Goal: Task Accomplishment & Management: Manage account settings

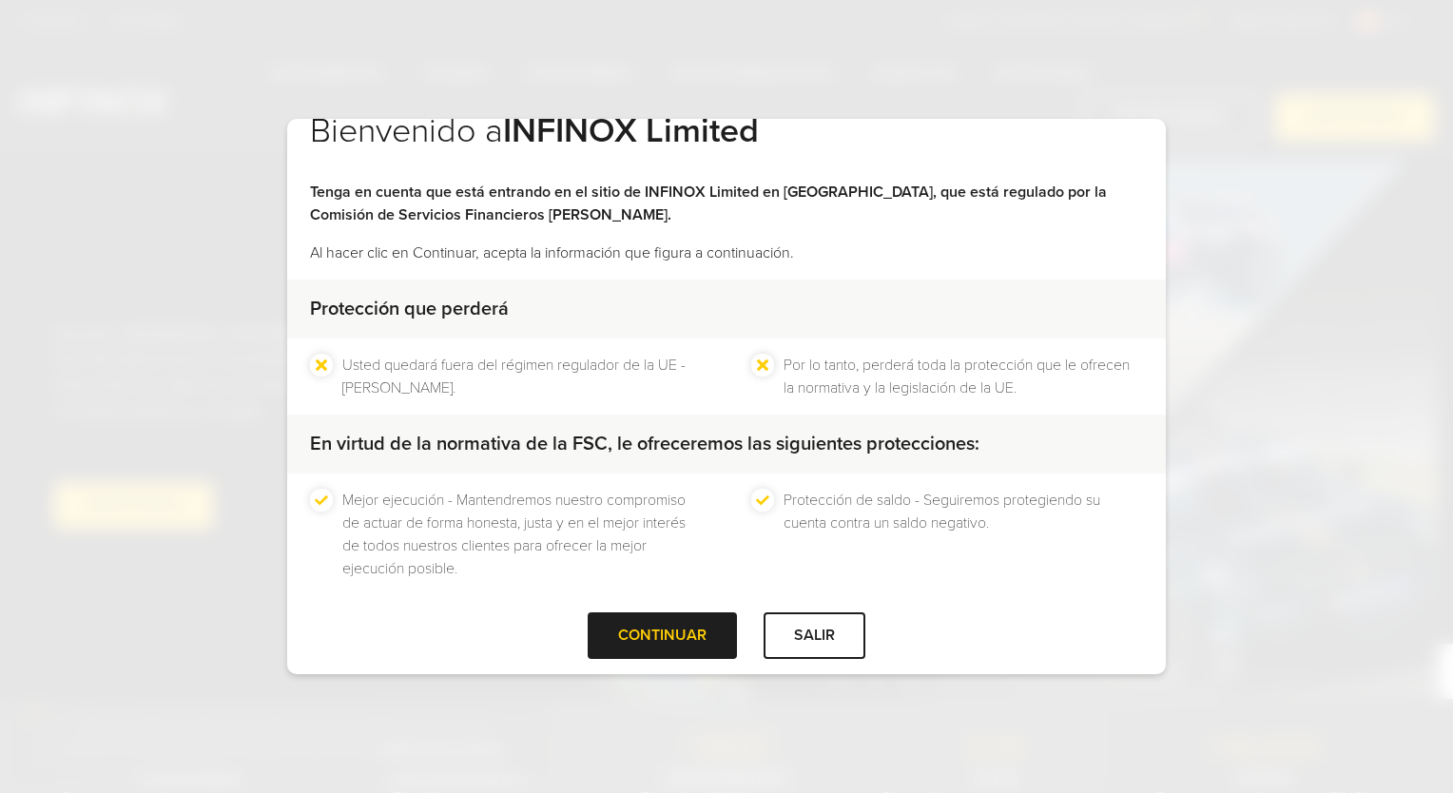
scroll to position [50, 0]
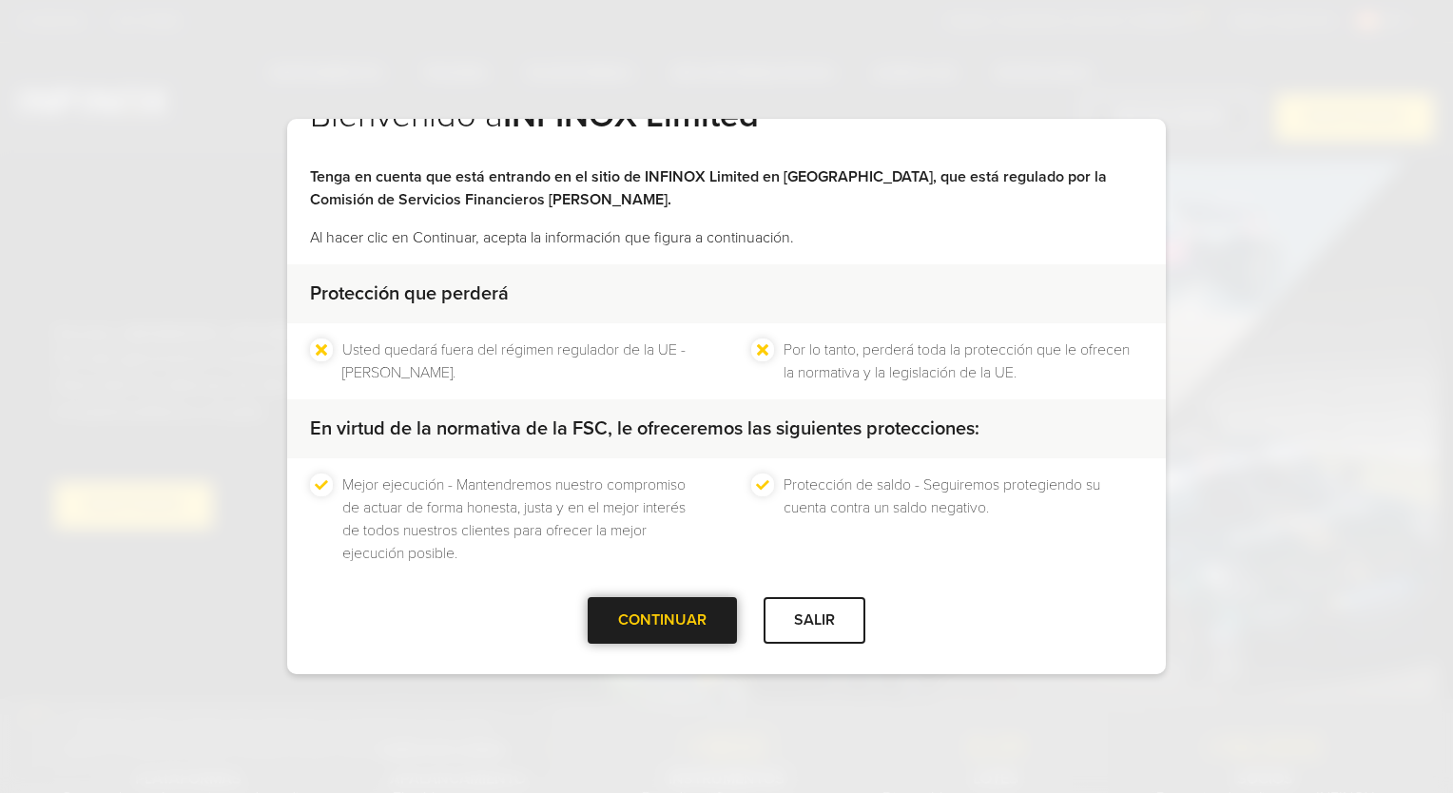
click at [663, 621] on div at bounding box center [663, 621] width 0 height 0
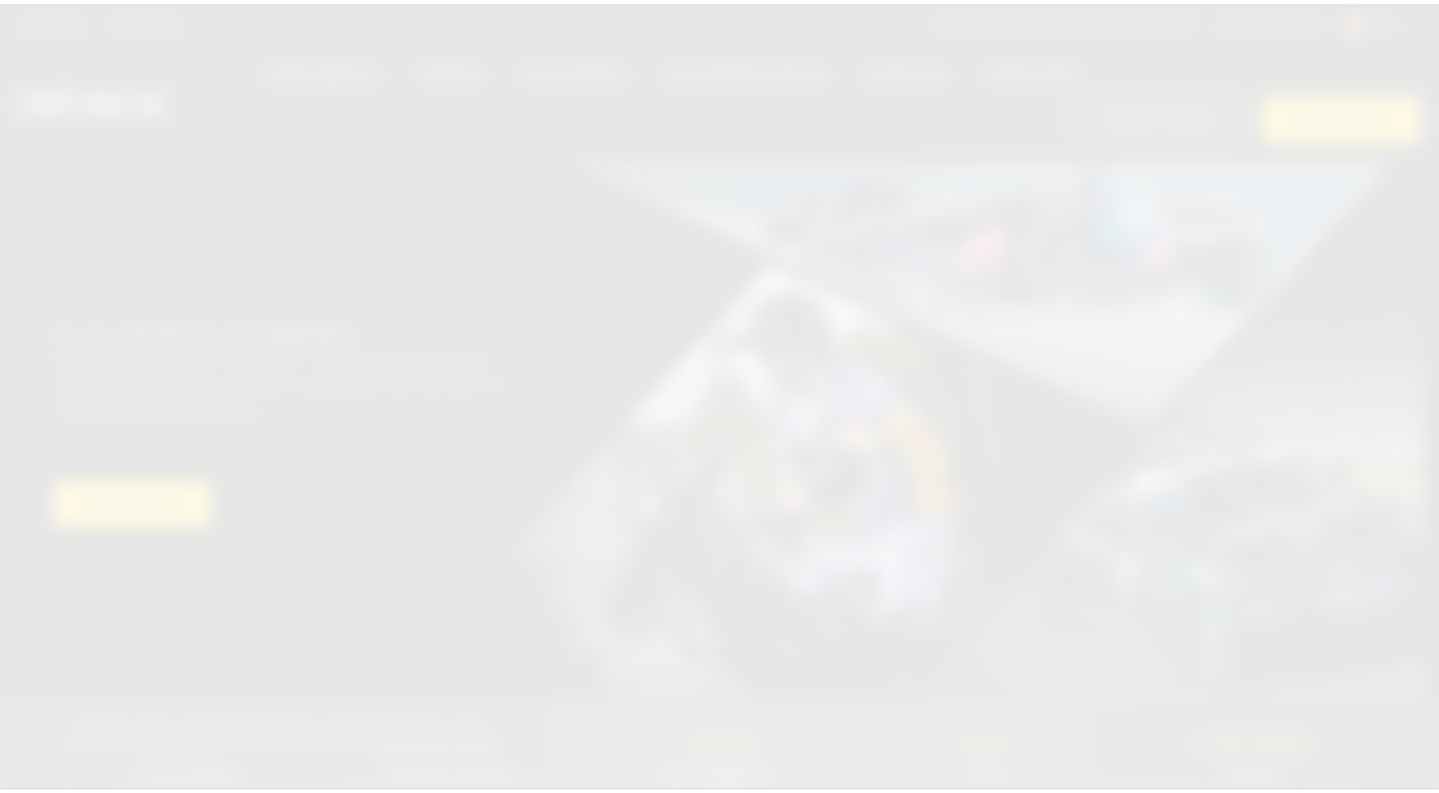
scroll to position [0, 0]
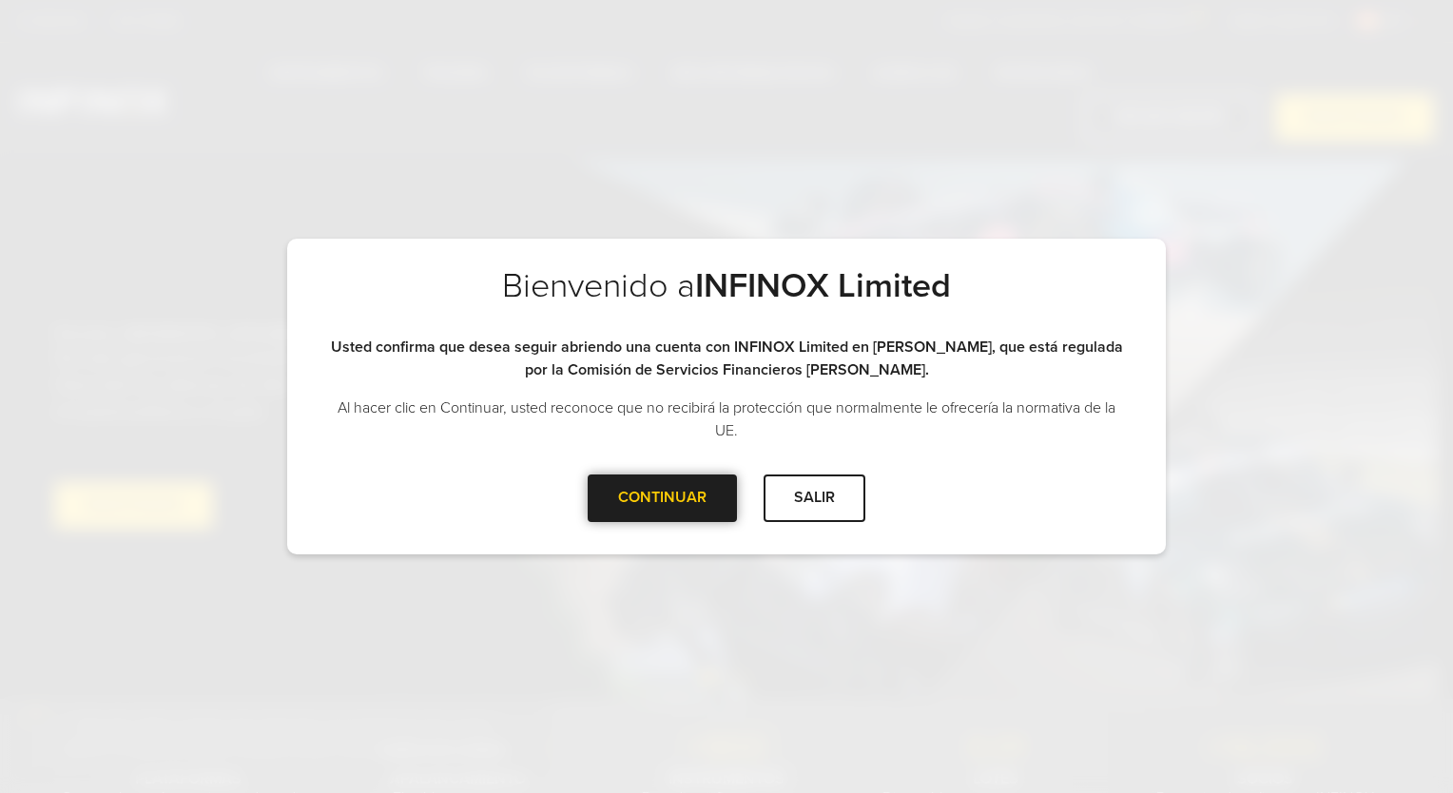
click at [663, 498] on div at bounding box center [663, 498] width 0 height 0
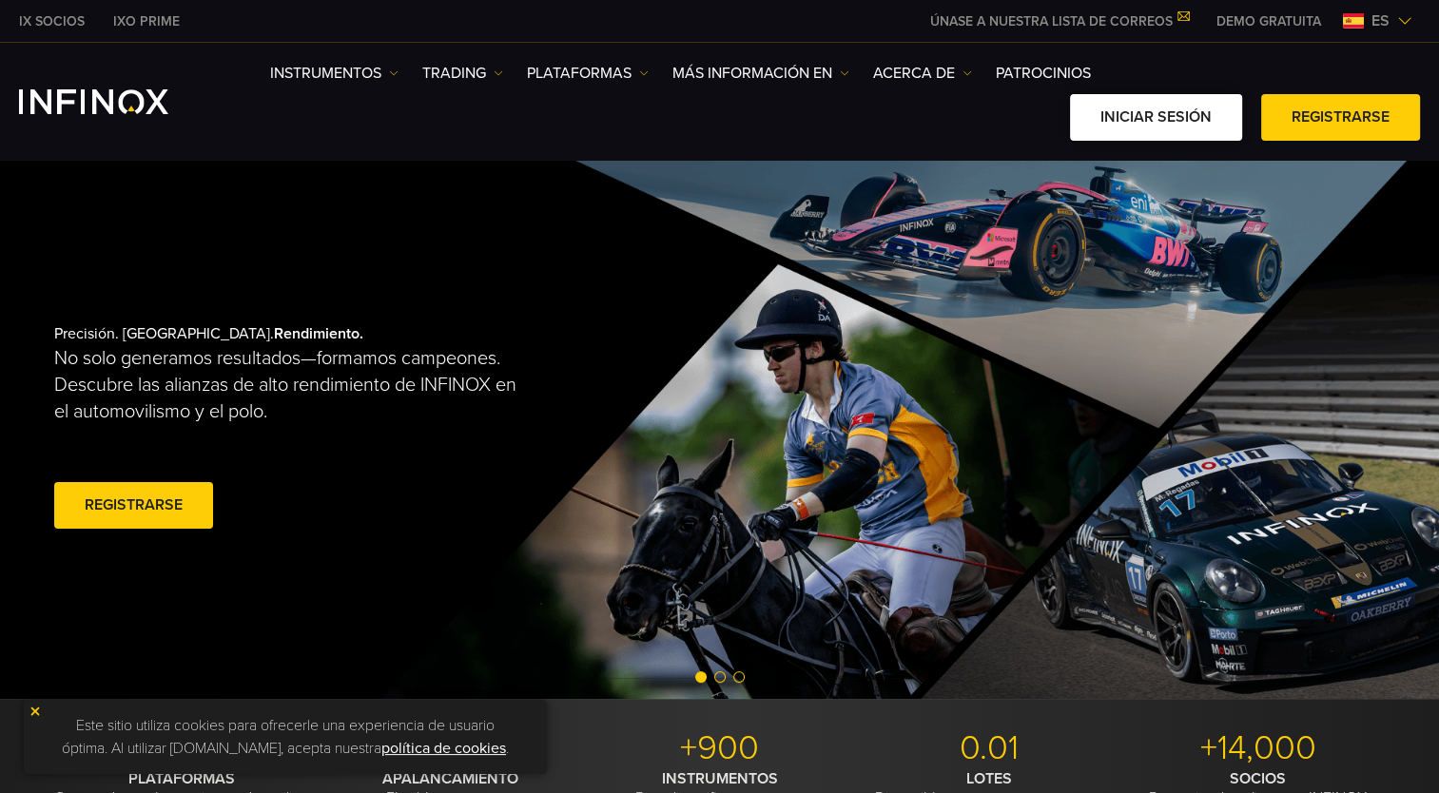
click at [1198, 115] on link "Iniciar sesión" at bounding box center [1156, 117] width 172 height 47
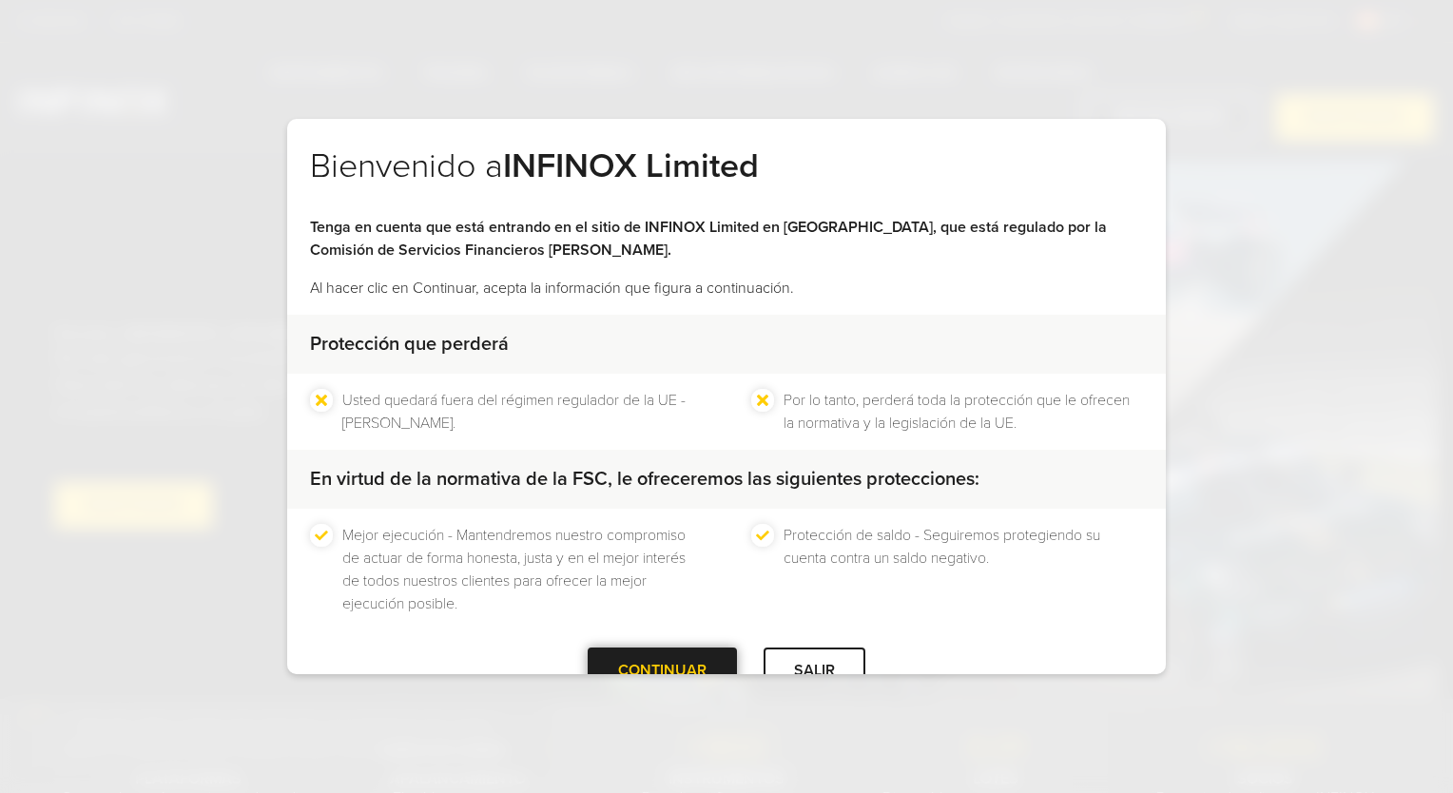
click at [663, 671] on div at bounding box center [663, 671] width 0 height 0
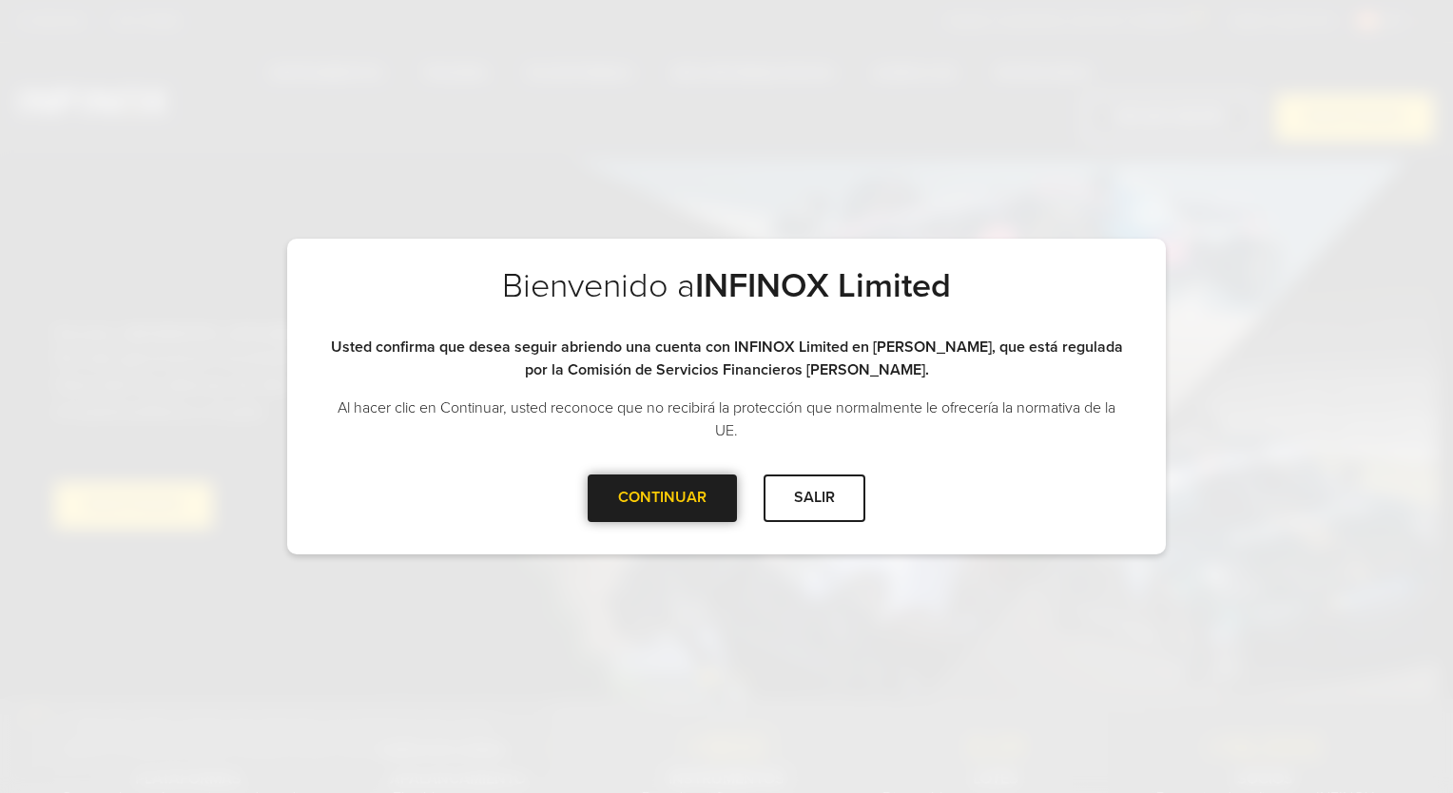
click at [663, 498] on div at bounding box center [663, 498] width 0 height 0
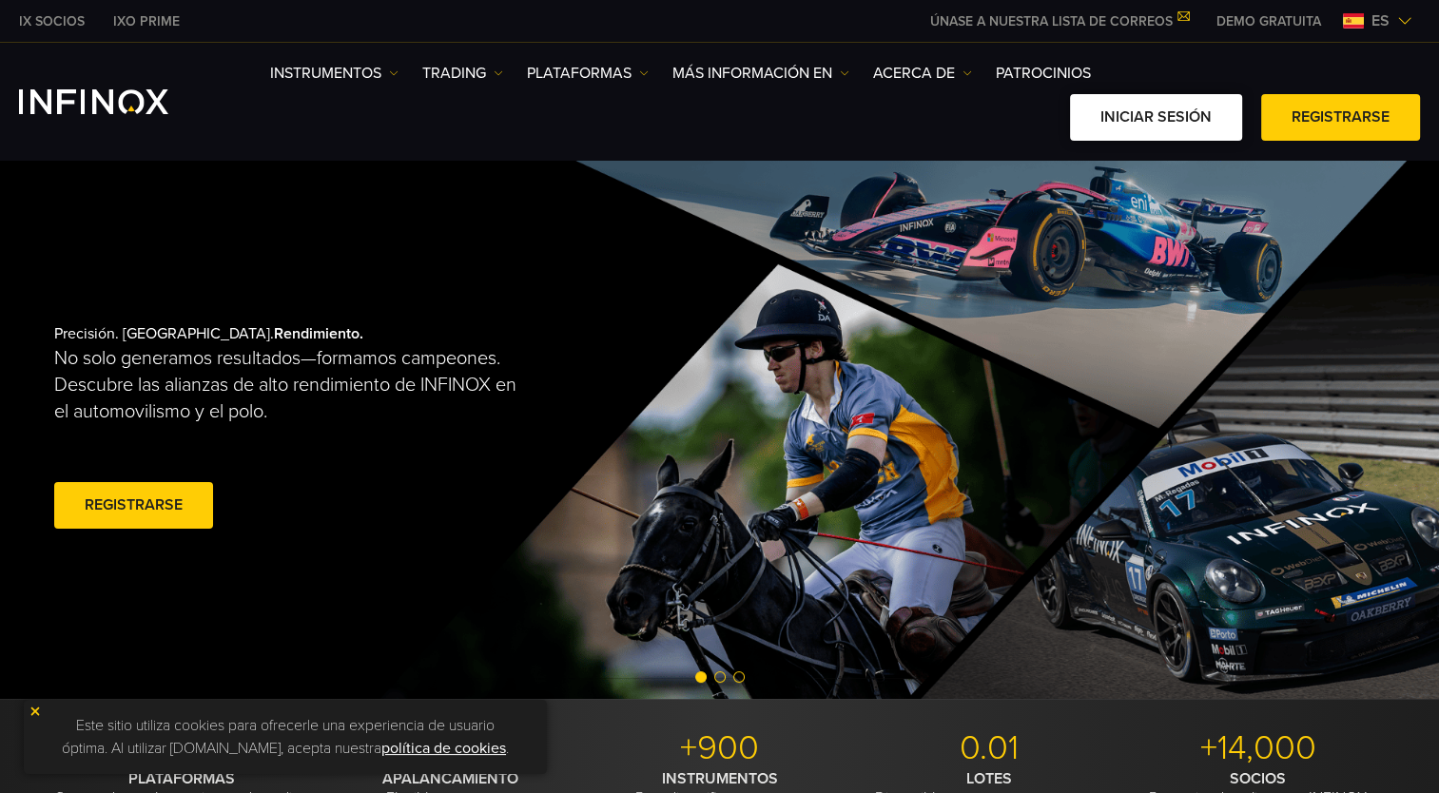
click at [1134, 120] on link "Iniciar sesión" at bounding box center [1156, 117] width 172 height 47
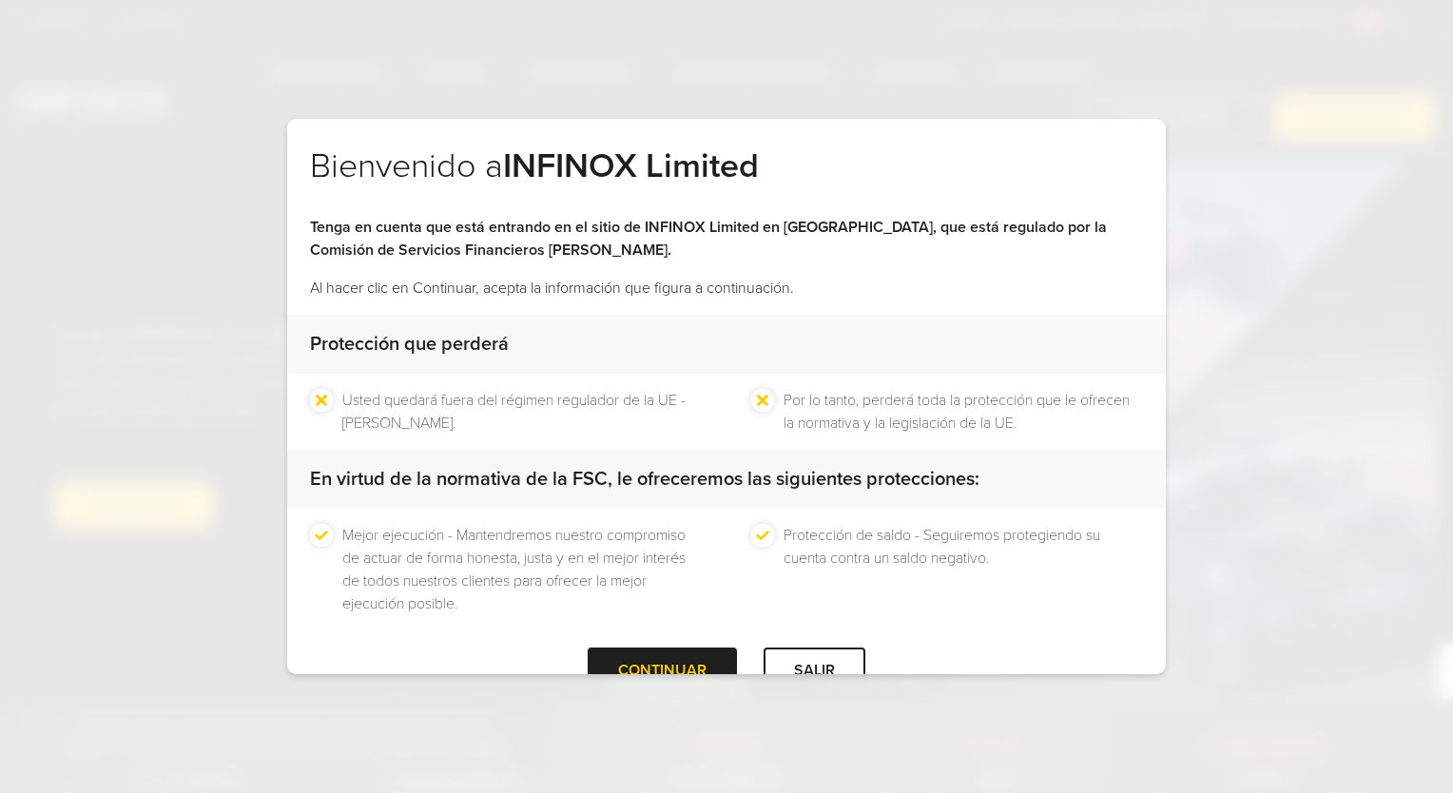
scroll to position [50, 0]
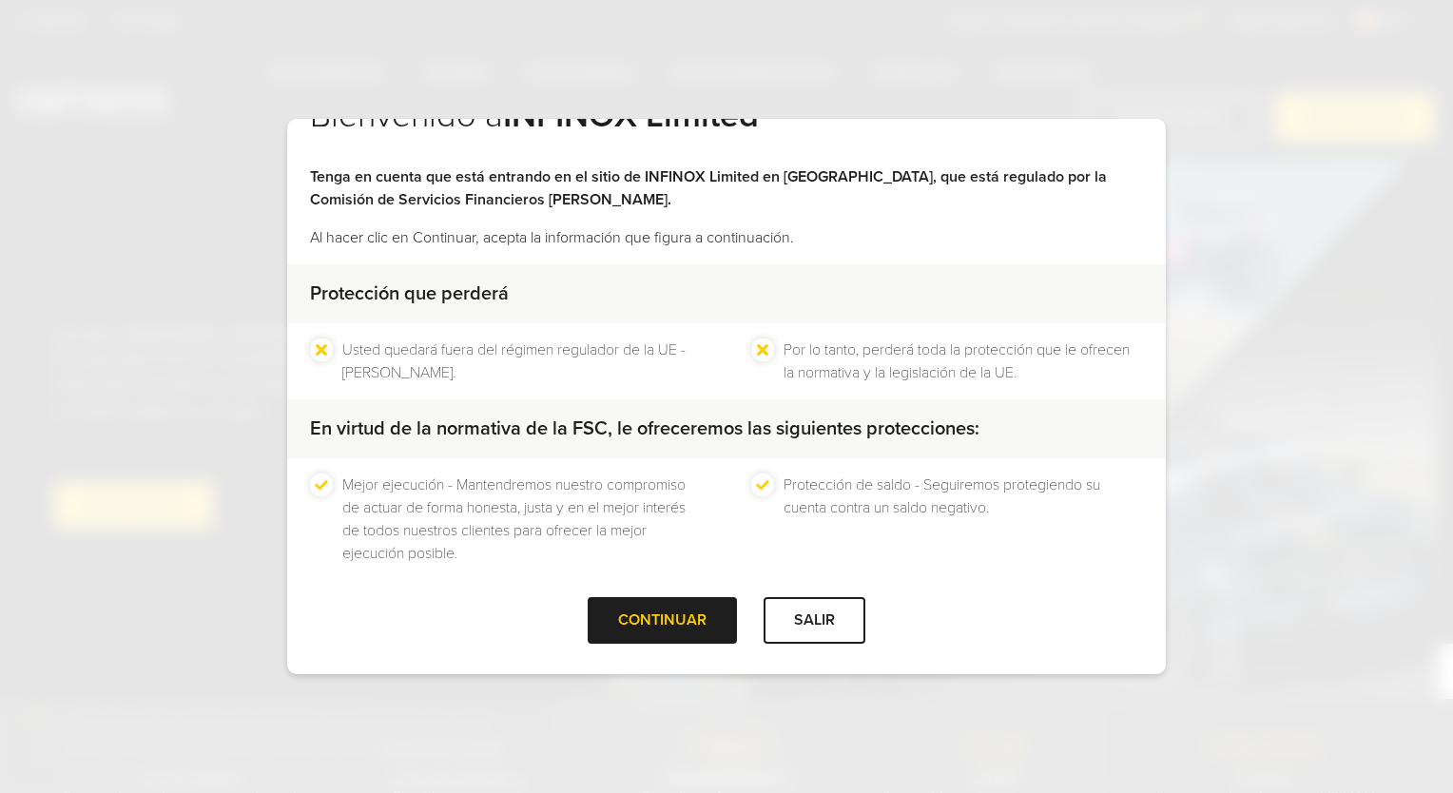
click at [663, 621] on div at bounding box center [663, 621] width 0 height 0
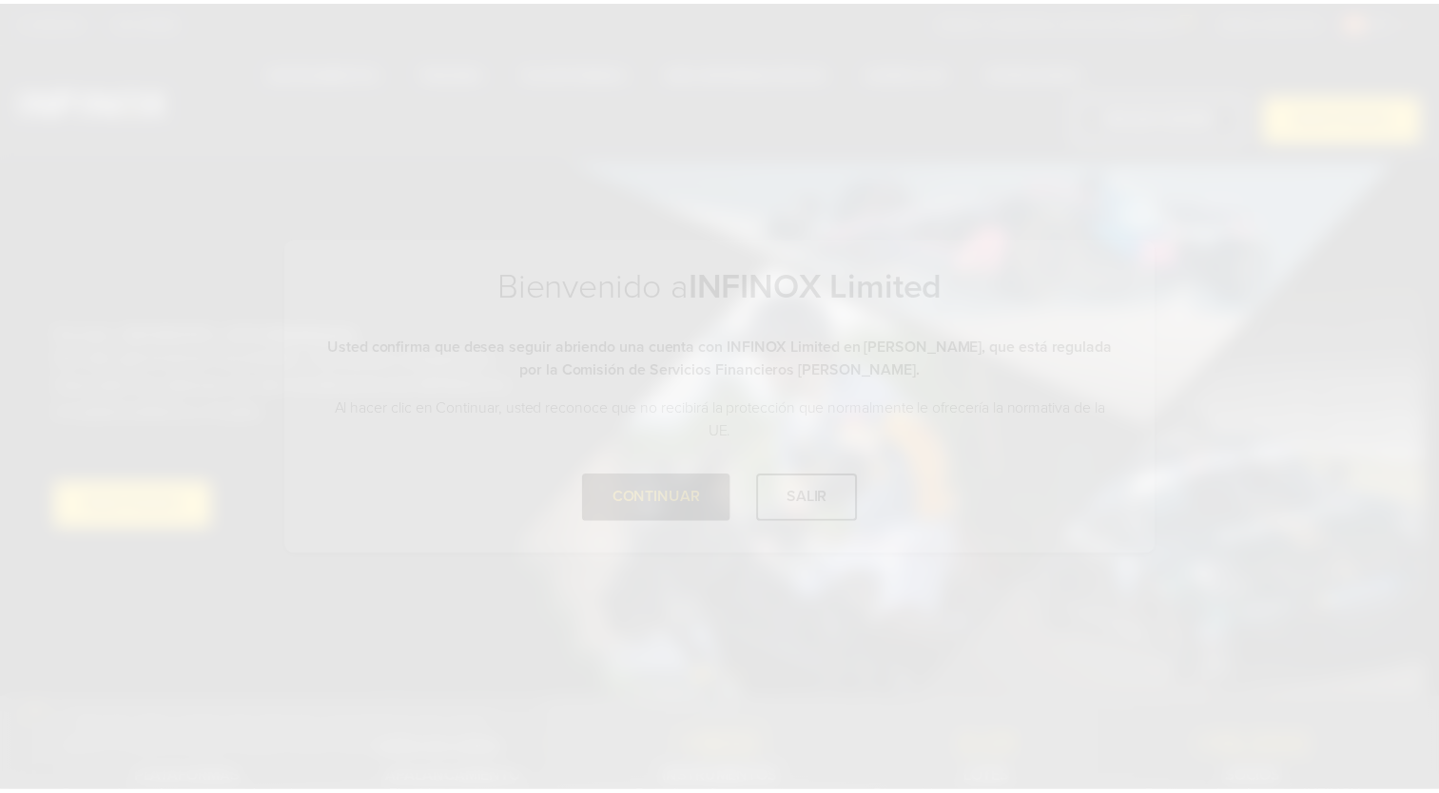
scroll to position [0, 0]
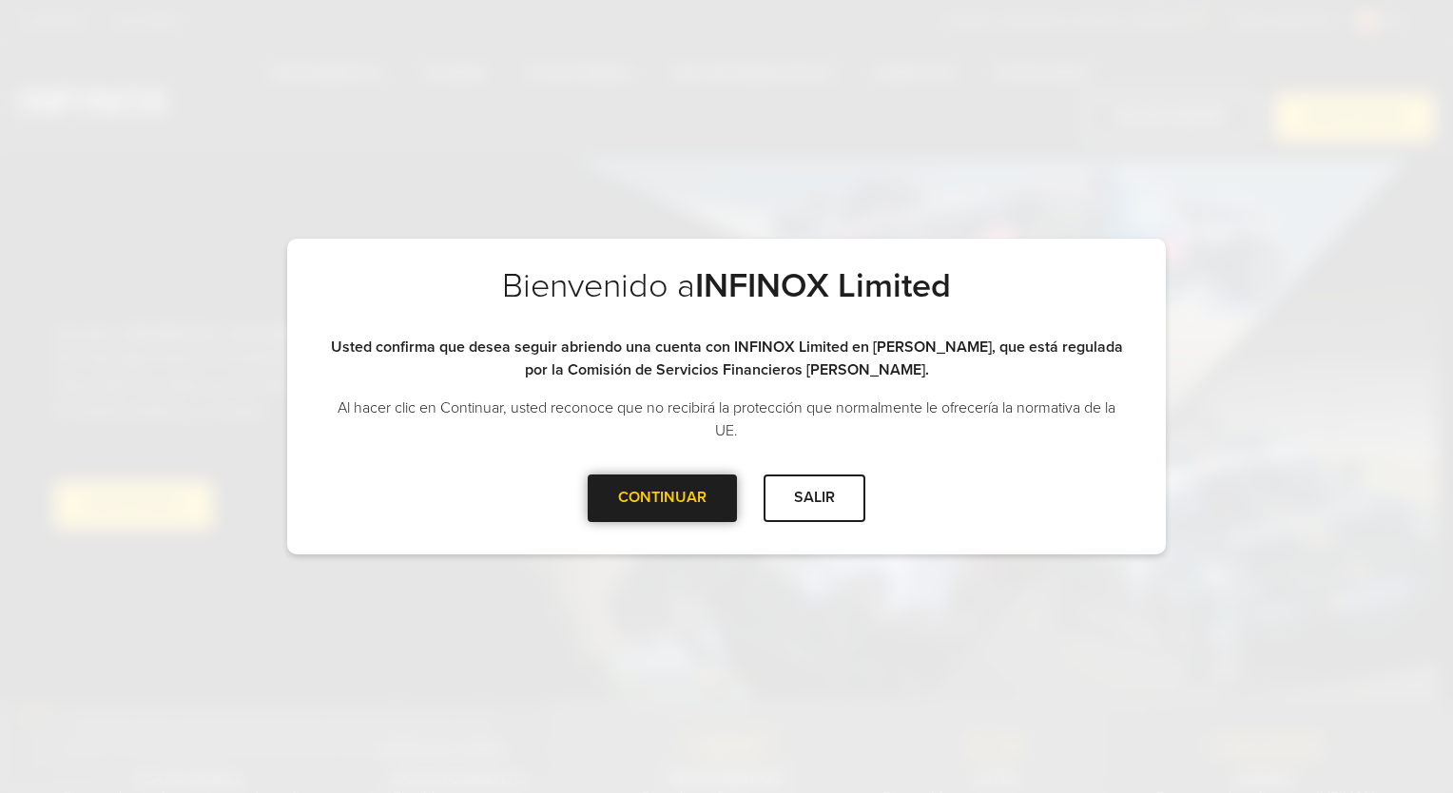
click at [663, 498] on div at bounding box center [663, 498] width 0 height 0
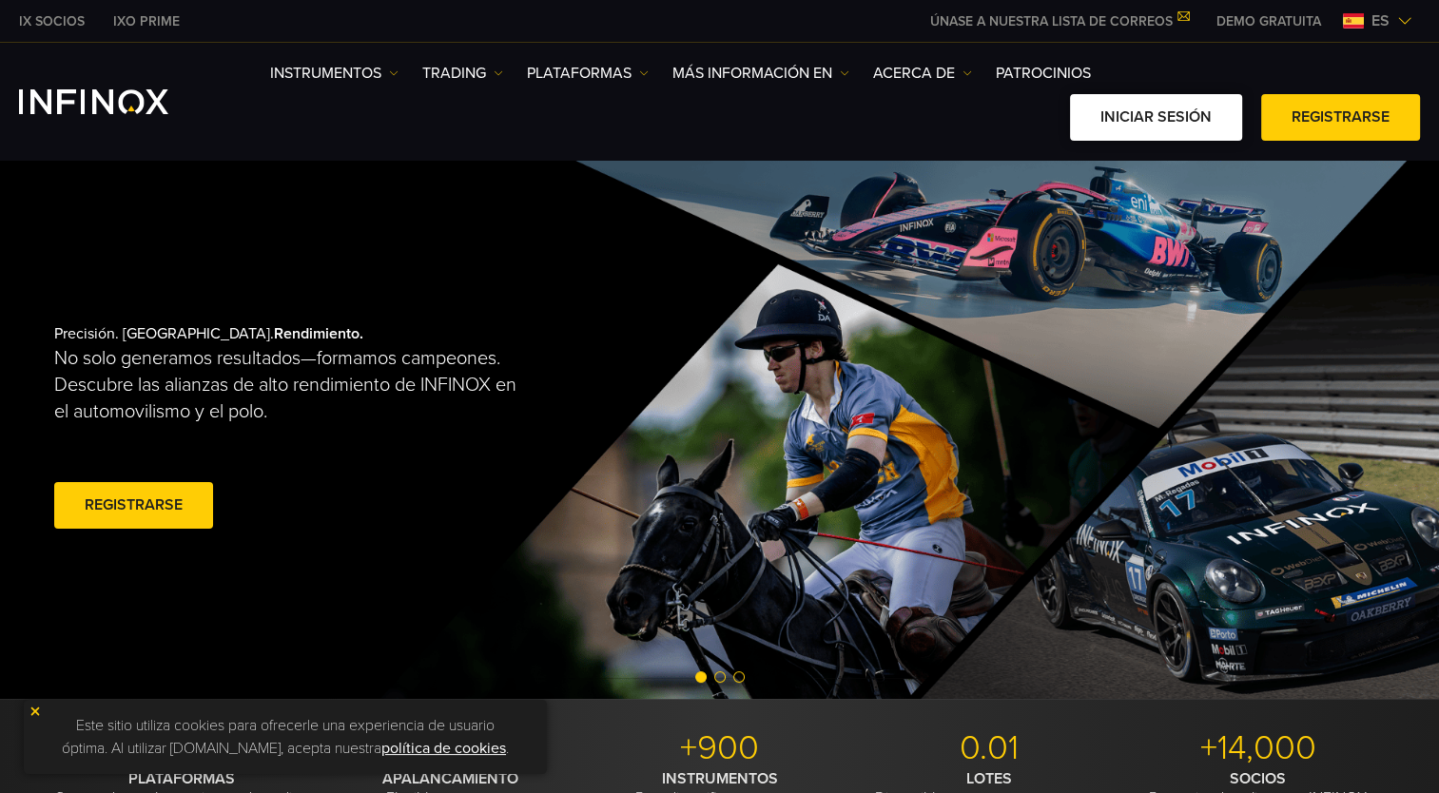
click at [1181, 112] on link "Iniciar sesión" at bounding box center [1156, 117] width 172 height 47
